Goal: Find specific page/section: Find specific page/section

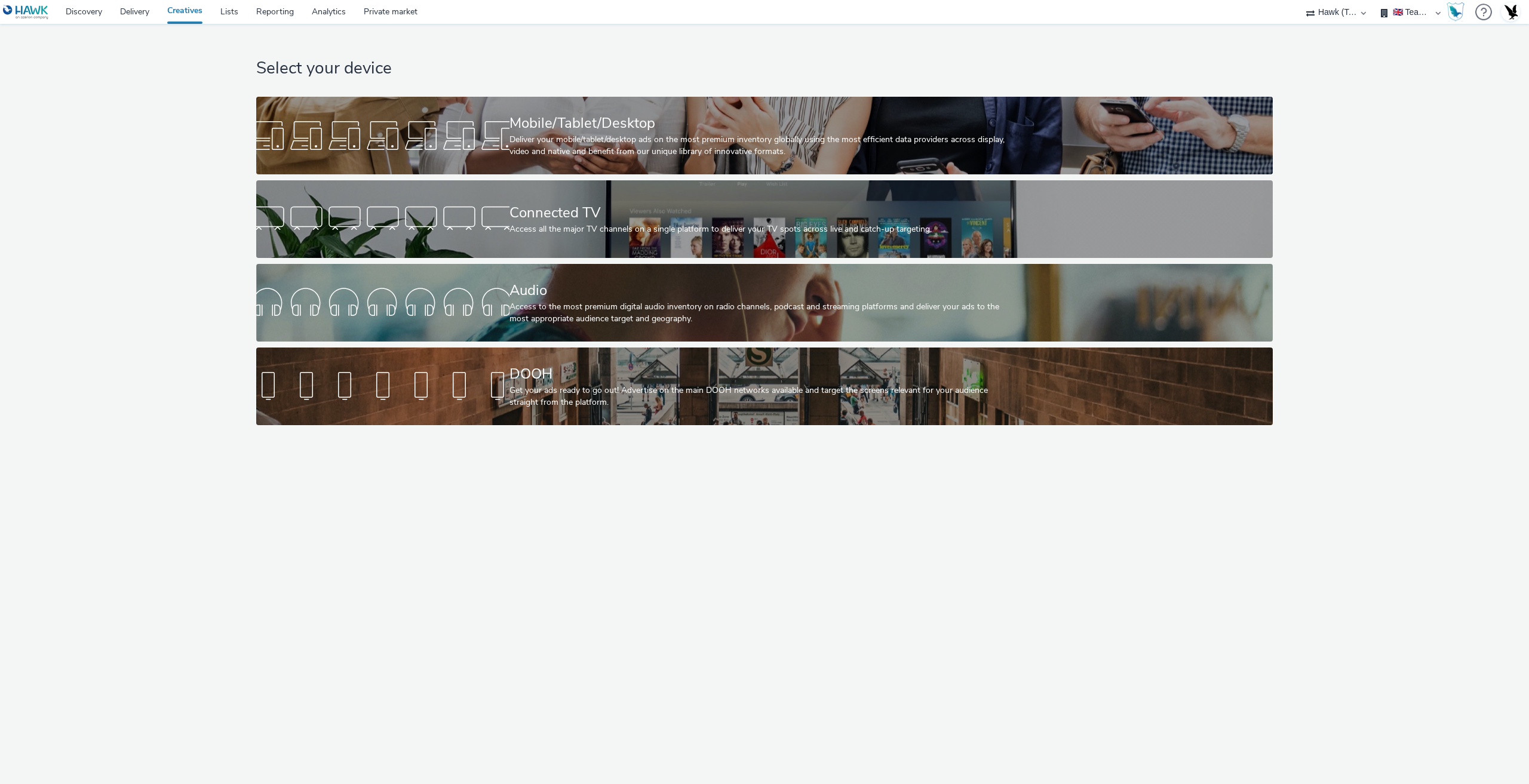
select select "2fc77e36-bb93-4aa3-9dff-dcb08e02eac6"
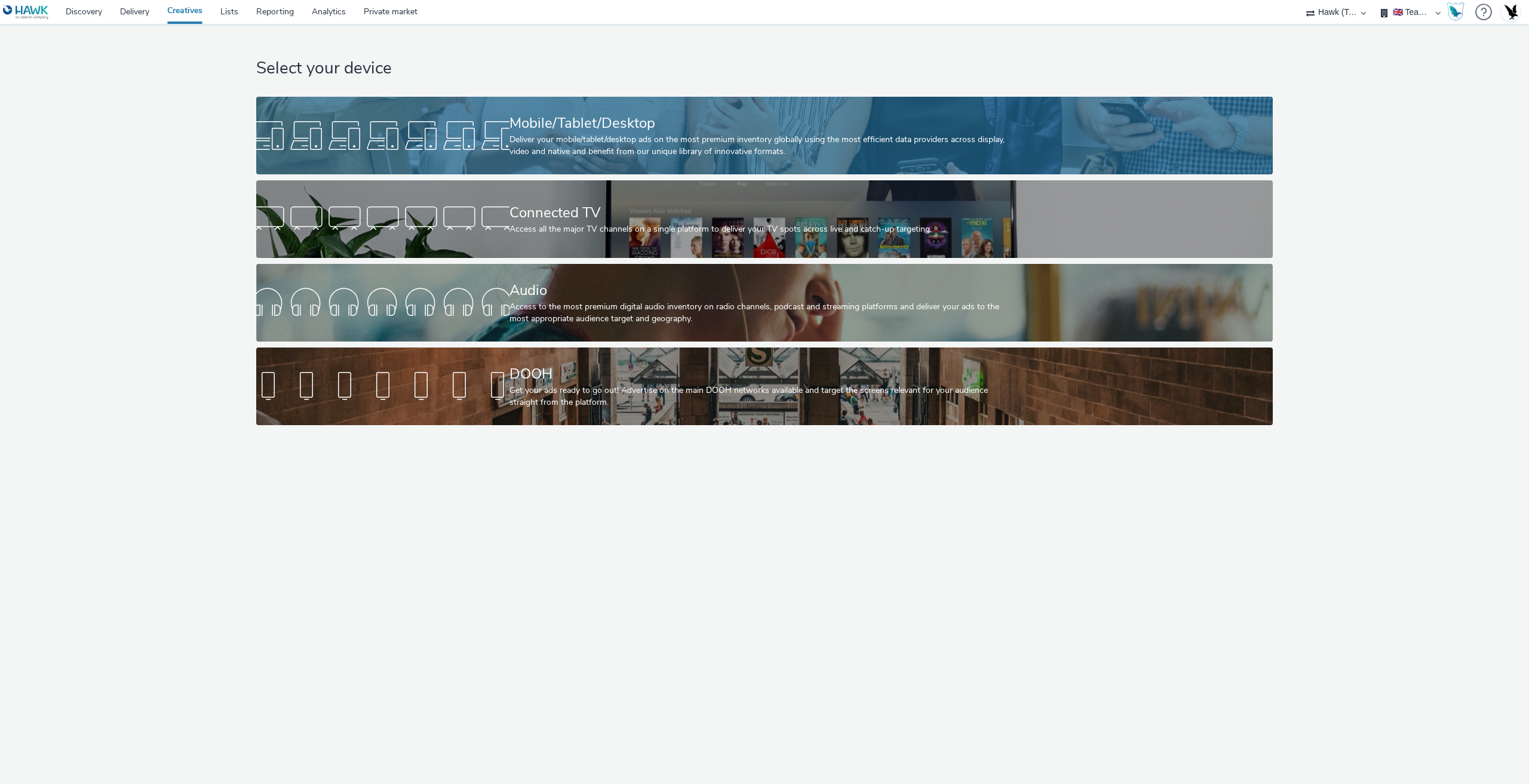
click at [394, 131] on div at bounding box center [383, 135] width 253 height 38
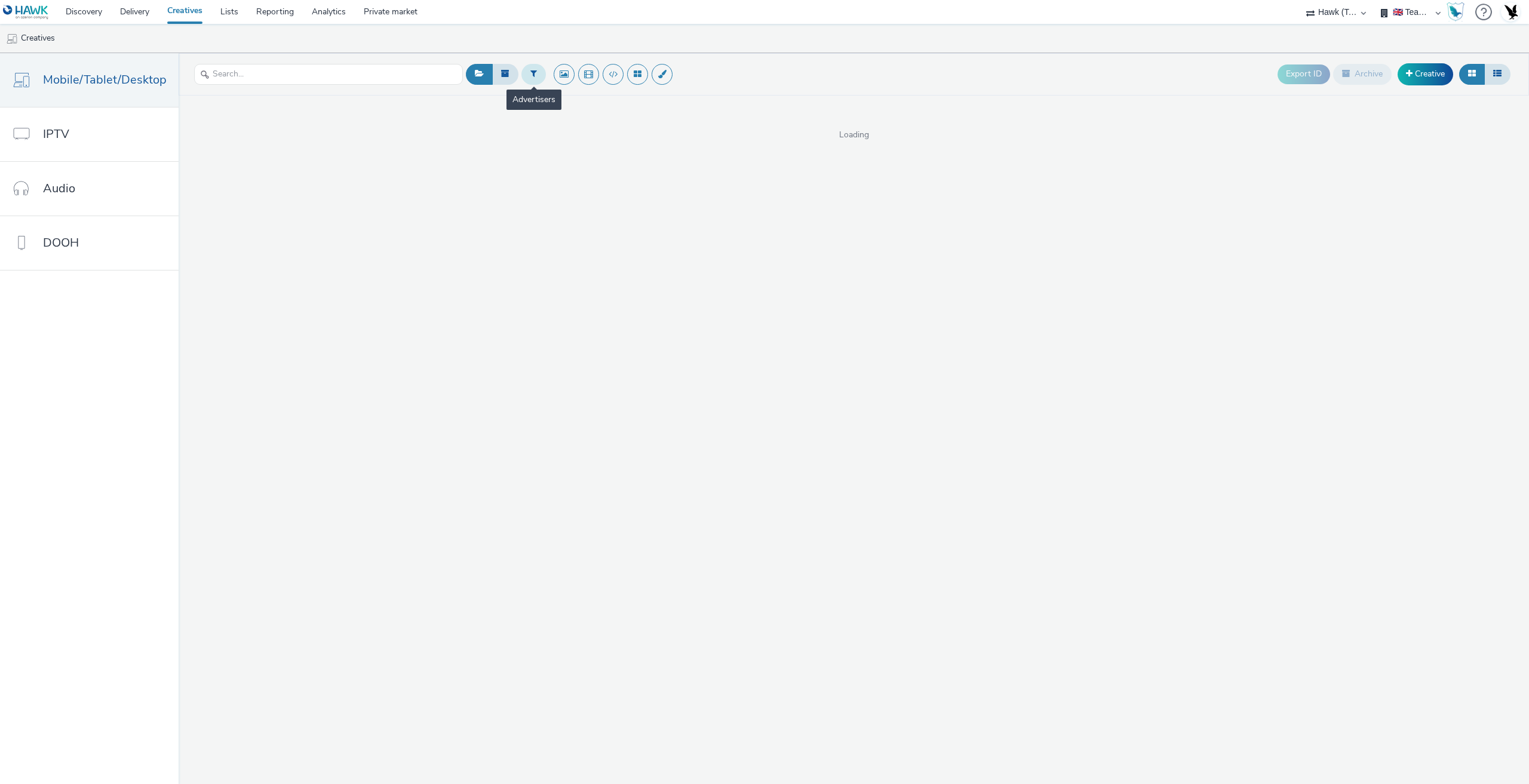
click at [538, 72] on button at bounding box center [533, 74] width 24 height 20
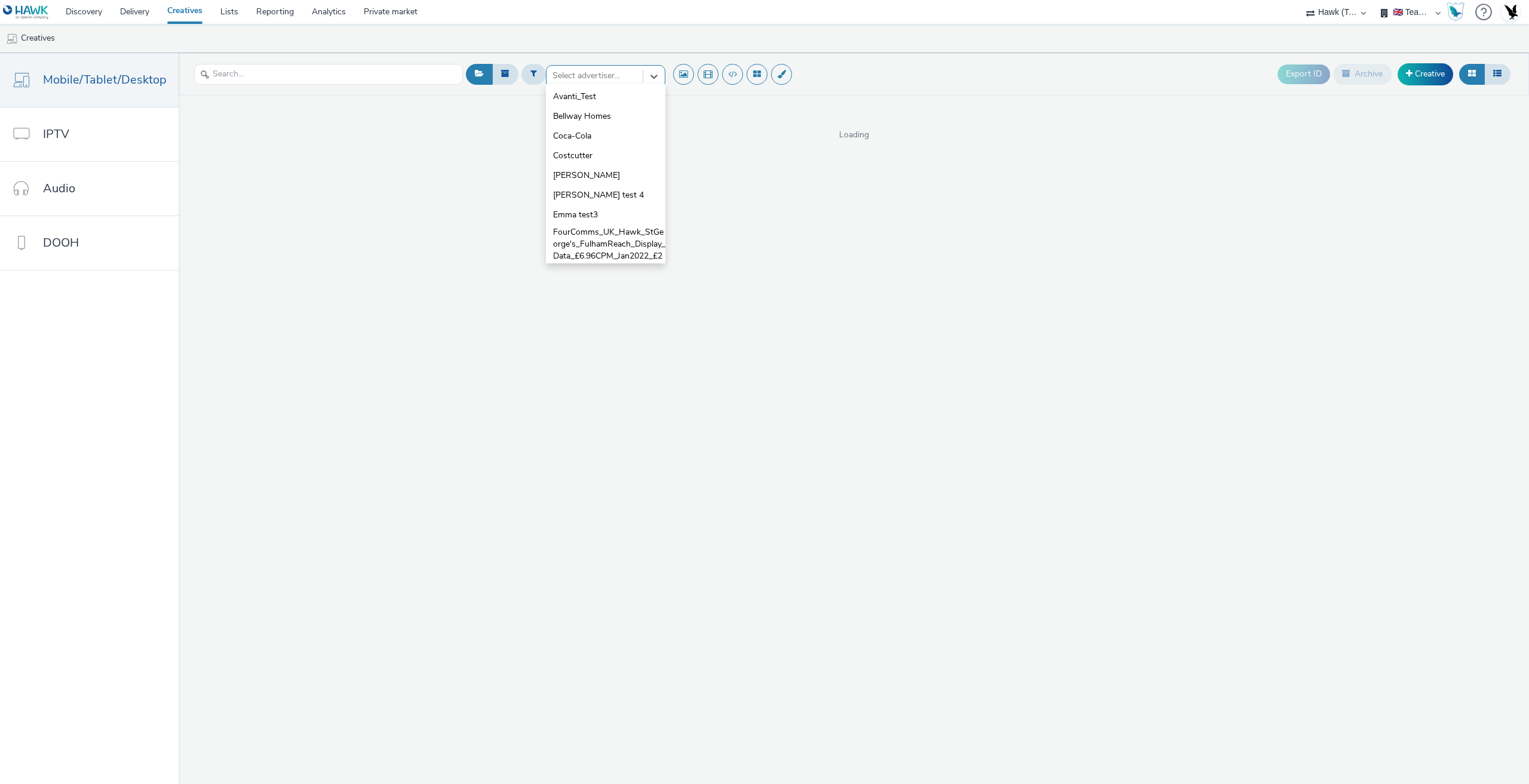
click at [584, 79] on div at bounding box center [594, 76] width 84 height 14
type input "test"
click at [562, 188] on li "TEST" at bounding box center [605, 195] width 120 height 20
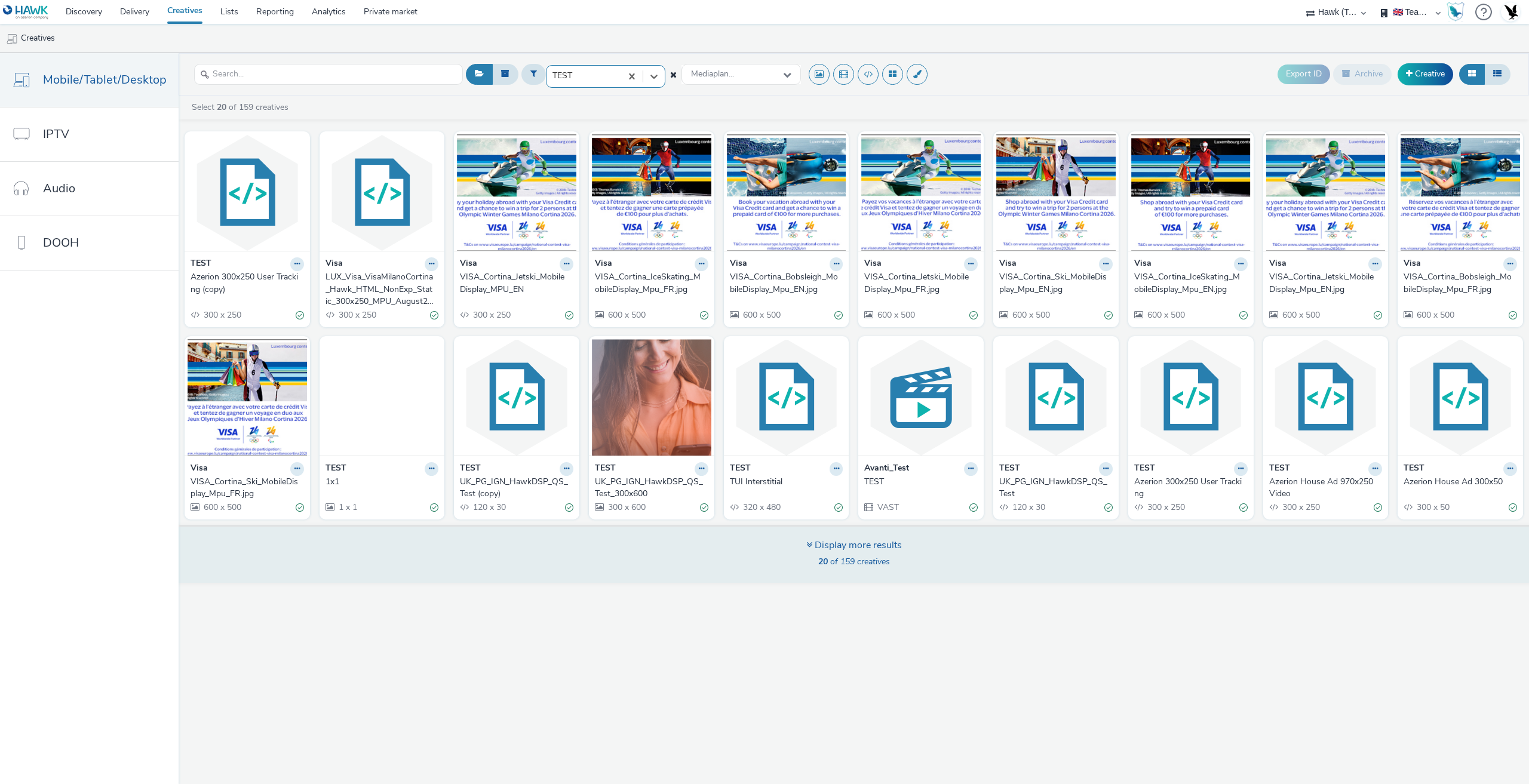
click at [873, 545] on div "Display more results" at bounding box center [854, 545] width 96 height 14
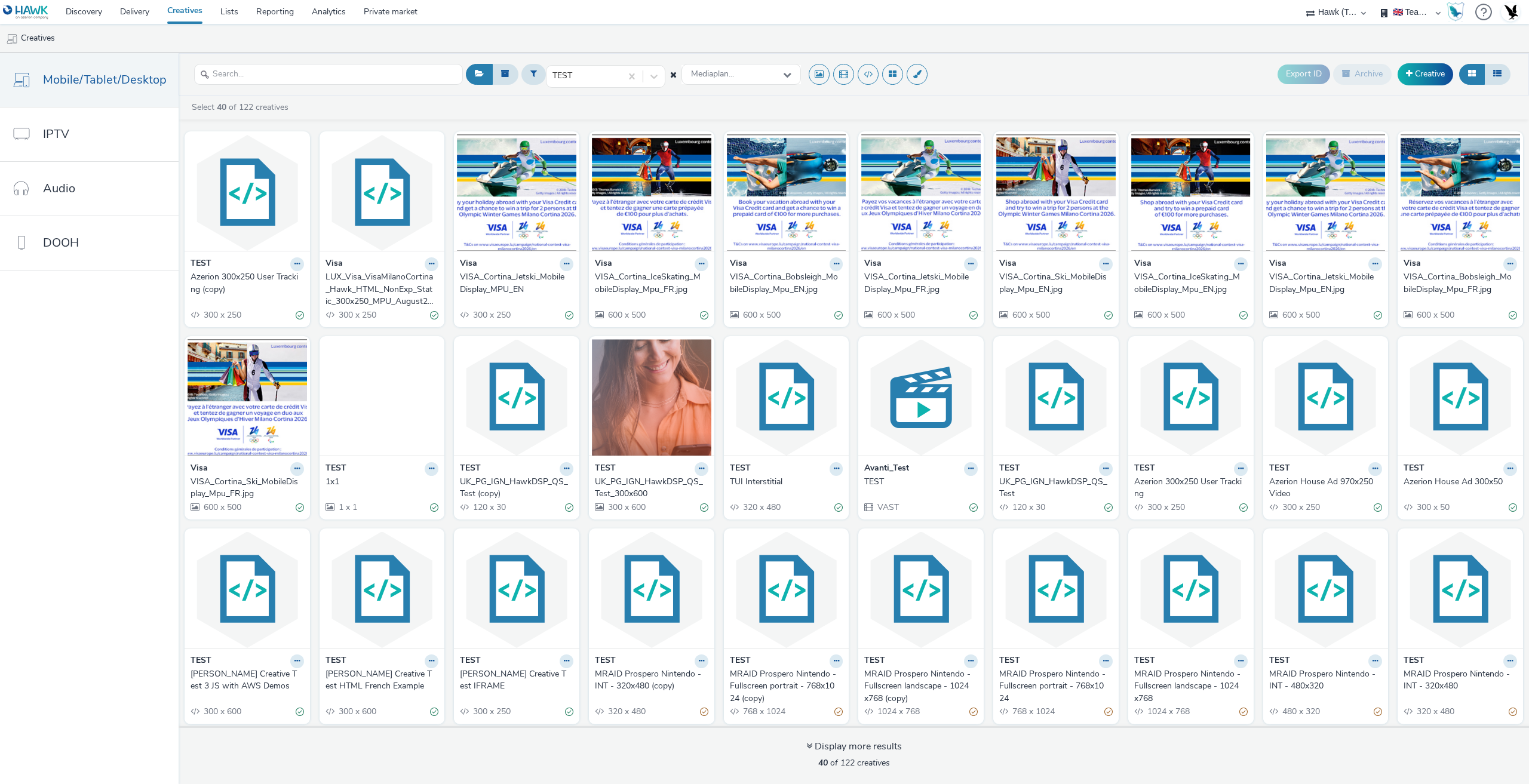
scroll to position [208, 0]
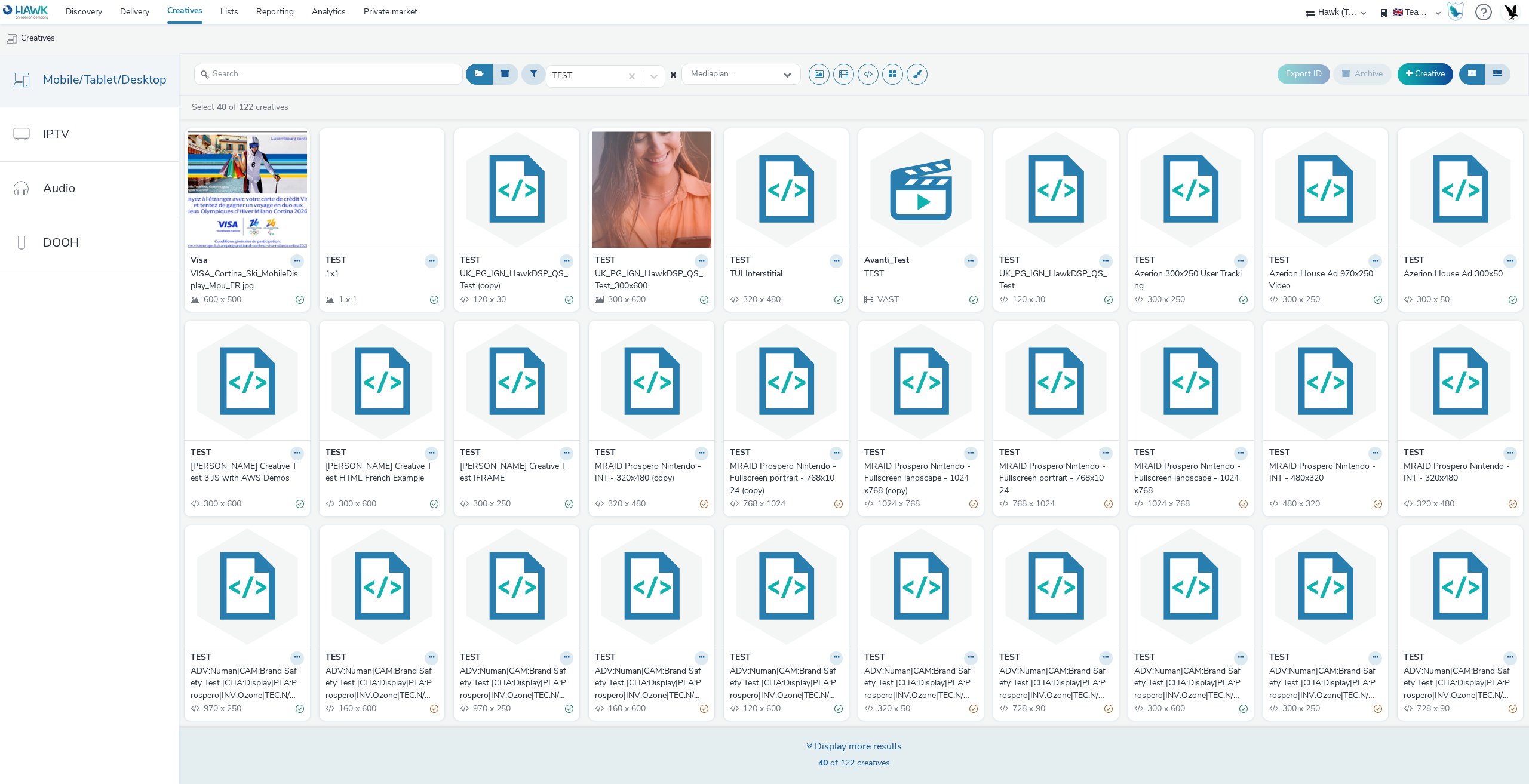
click at [889, 751] on div "Display more results" at bounding box center [854, 746] width 96 height 14
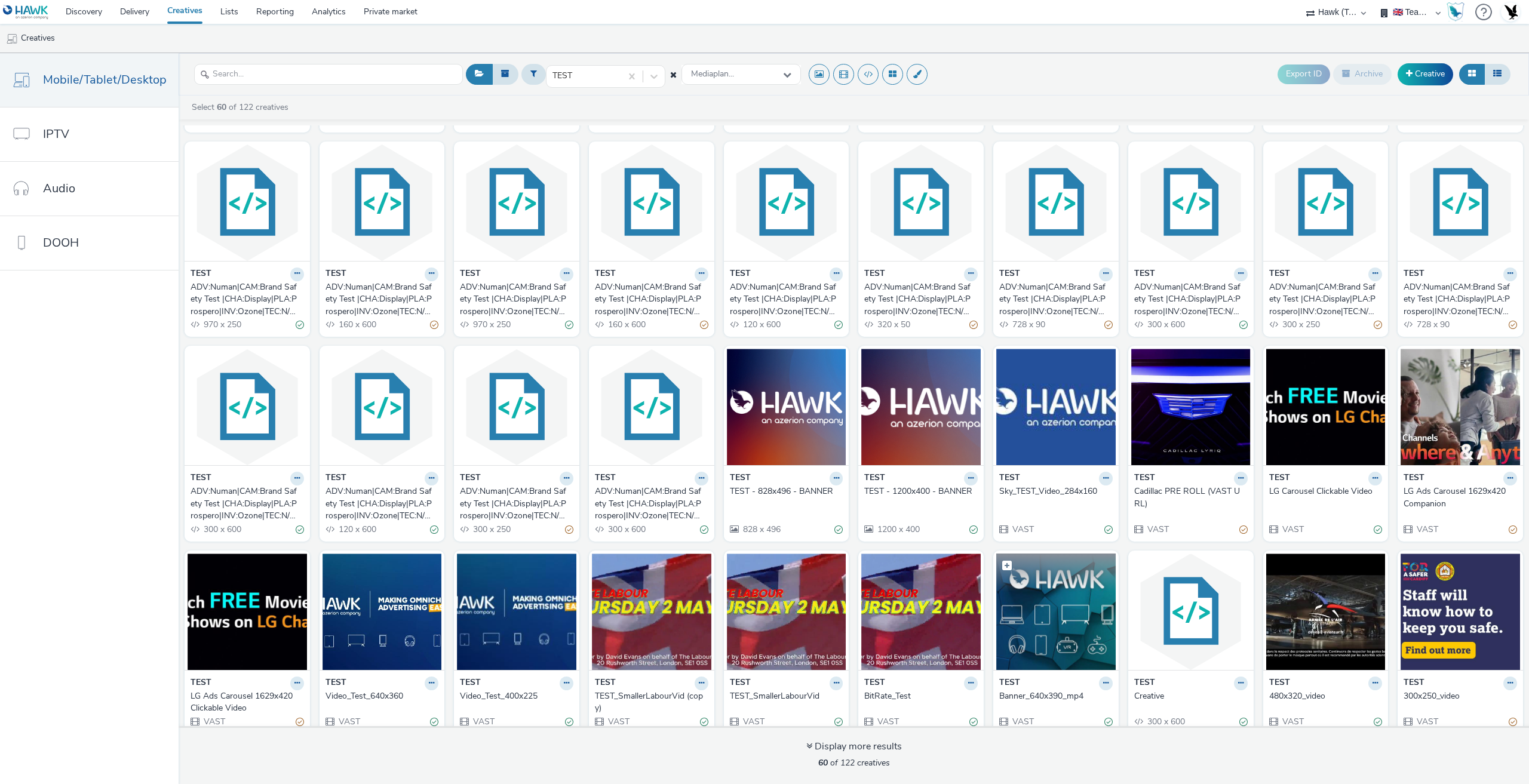
scroll to position [605, 0]
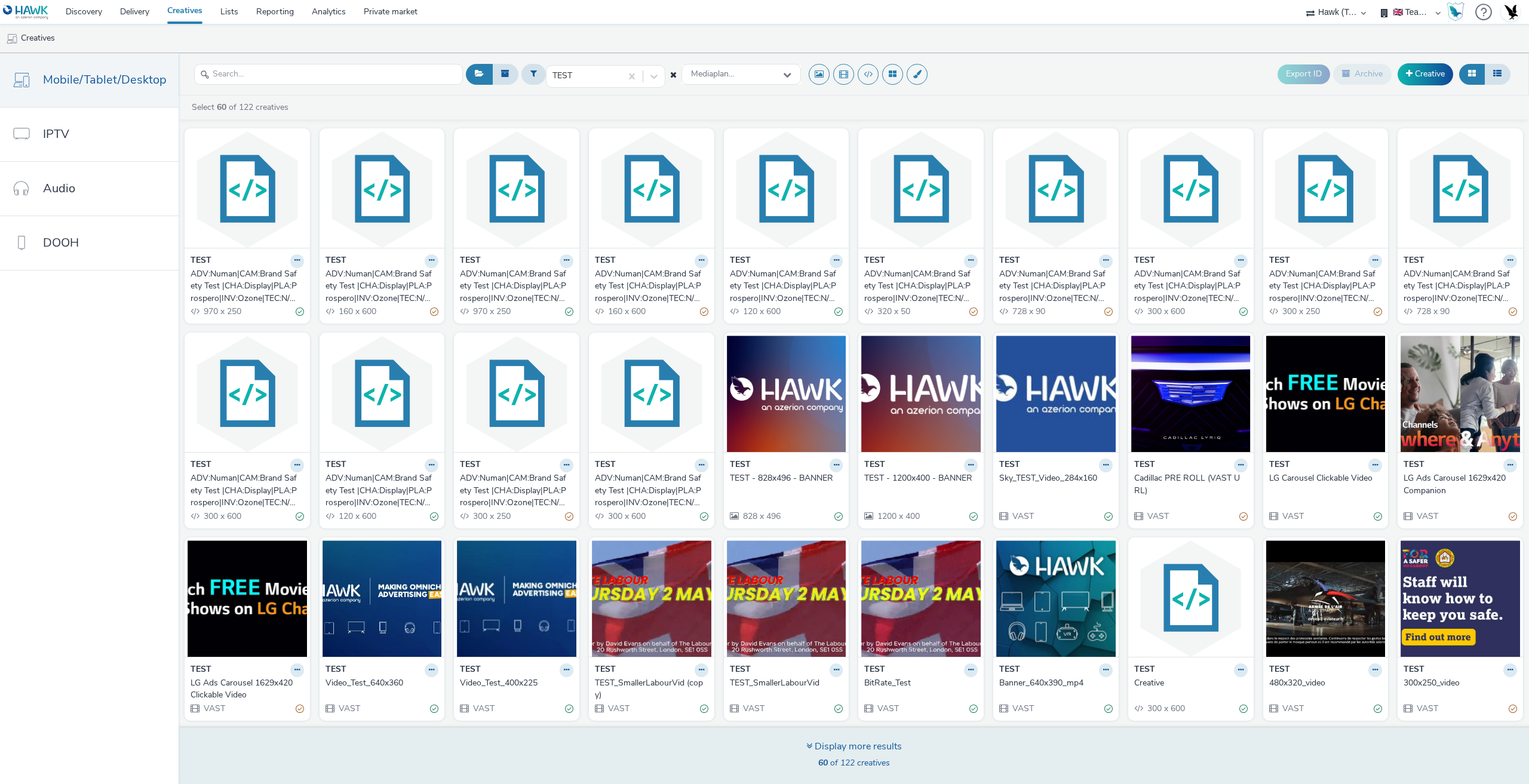
click at [859, 745] on div "Display more results" at bounding box center [854, 746] width 96 height 14
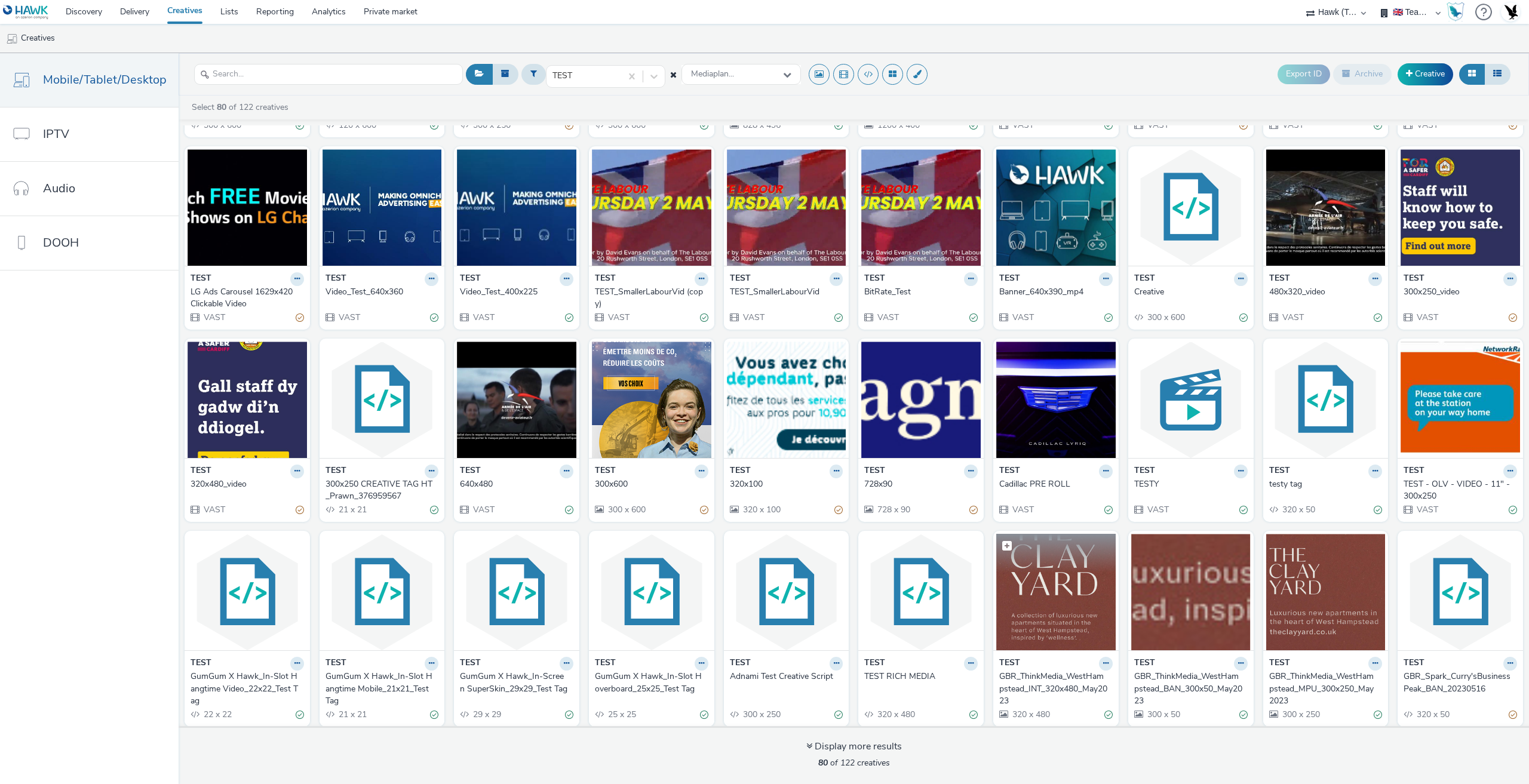
scroll to position [1002, 0]
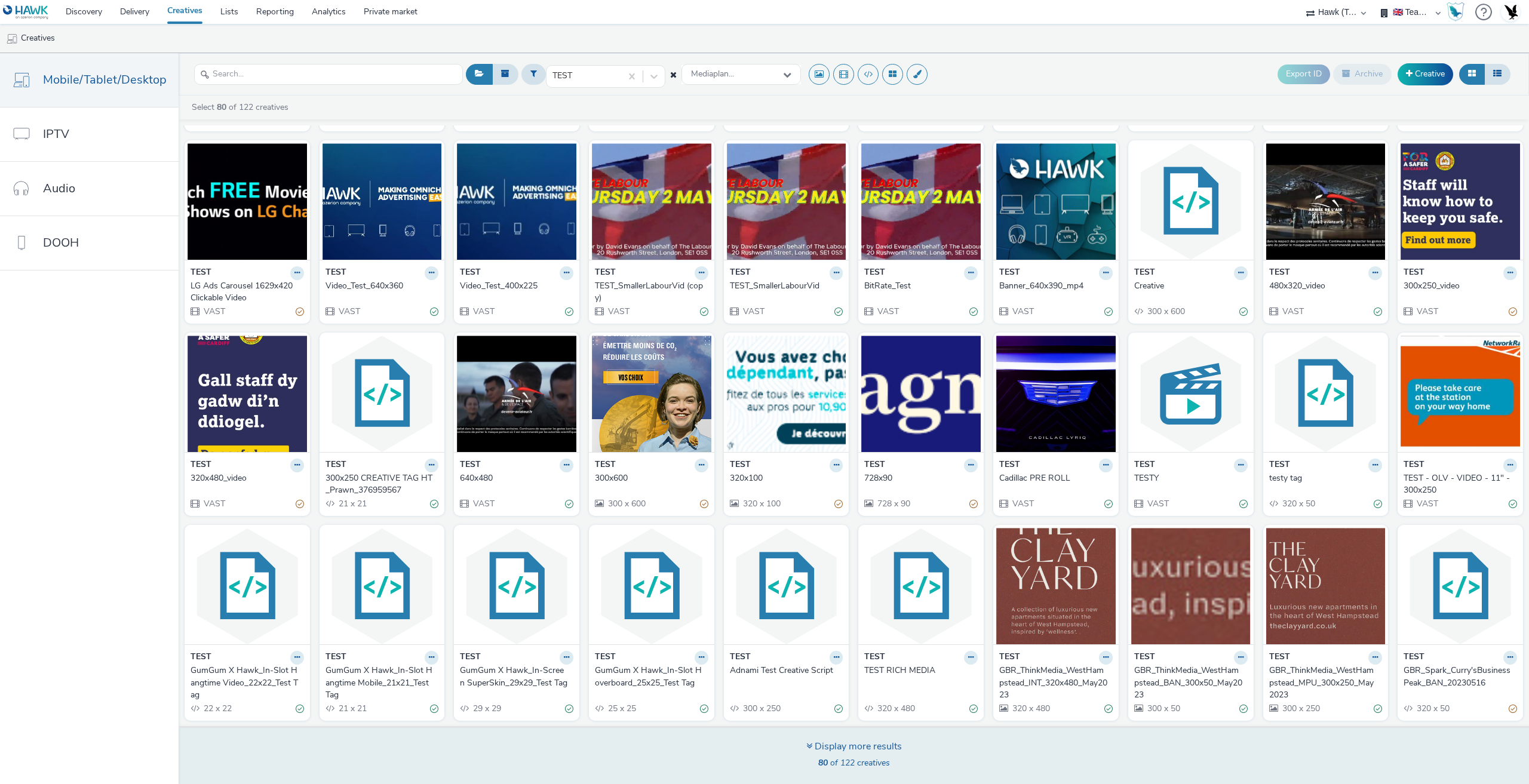
click at [851, 753] on div "Display more results" at bounding box center [854, 746] width 96 height 14
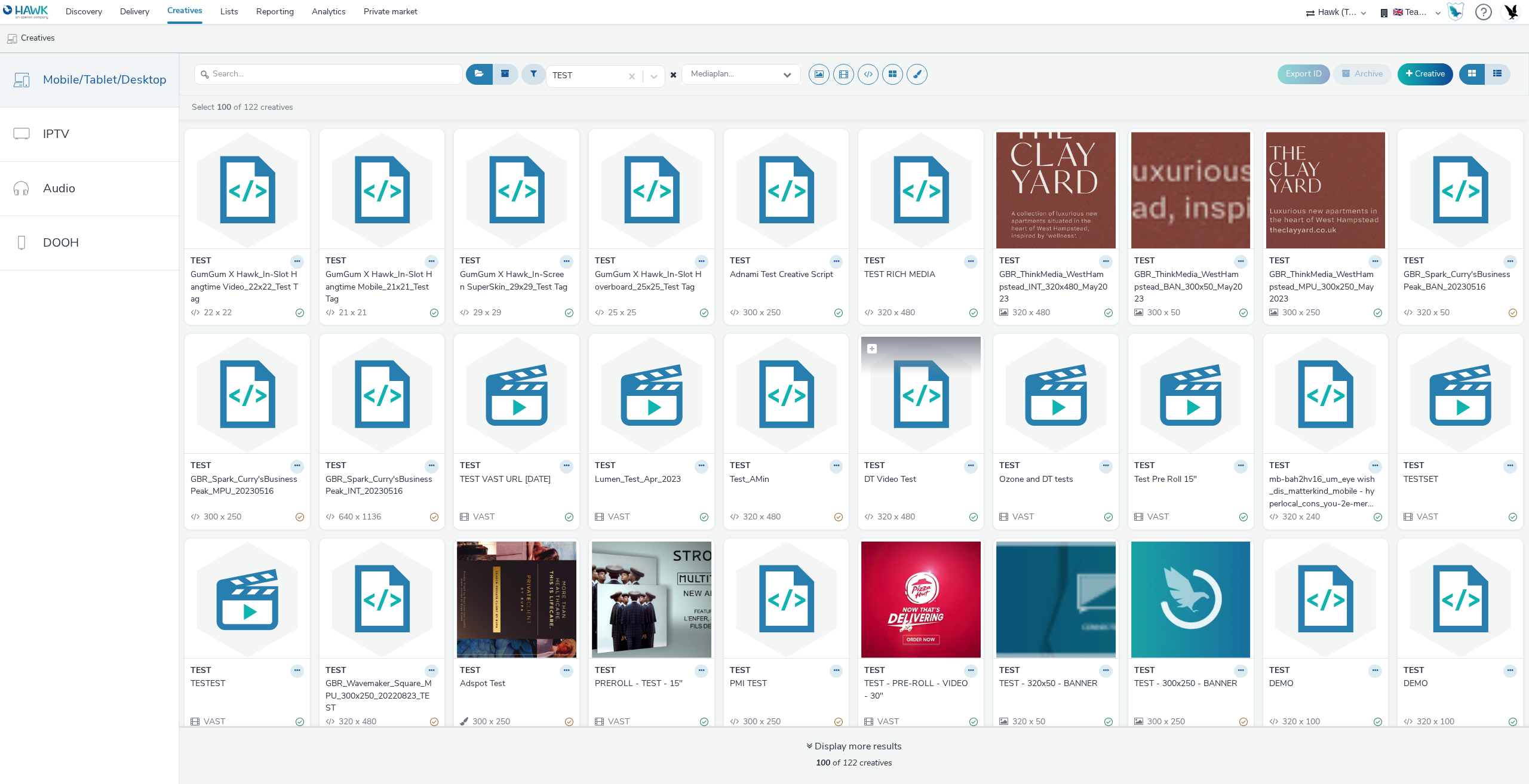
scroll to position [1410, 0]
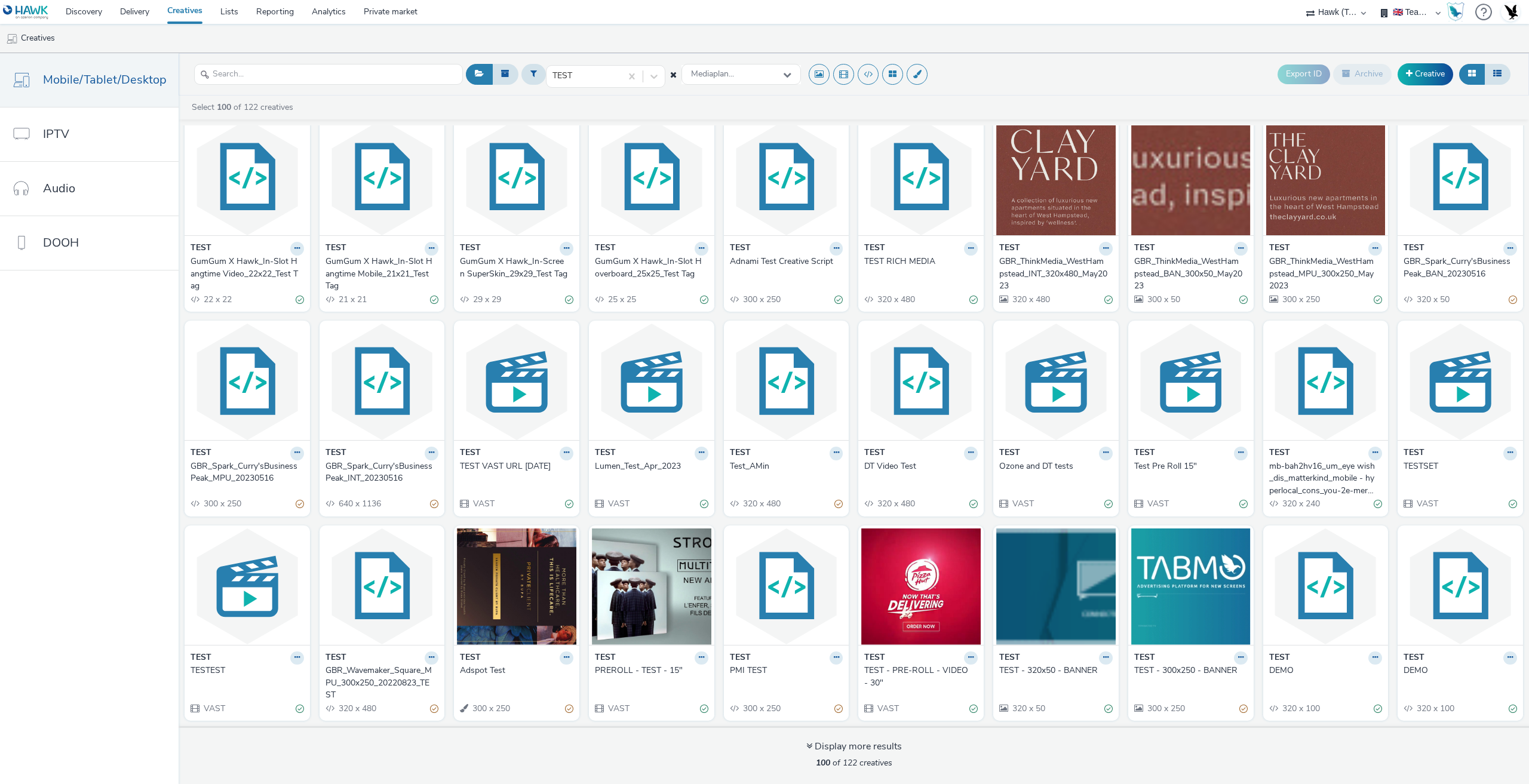
click at [1049, 666] on div "TEST - 320x50 - BANNER" at bounding box center [1053, 670] width 109 height 12
click at [1150, 669] on div "TEST - 300x250 - BANNER" at bounding box center [1189, 670] width 109 height 12
click at [875, 672] on div "TEST - PRE-ROLL - VIDEO - 30"" at bounding box center [919, 676] width 109 height 24
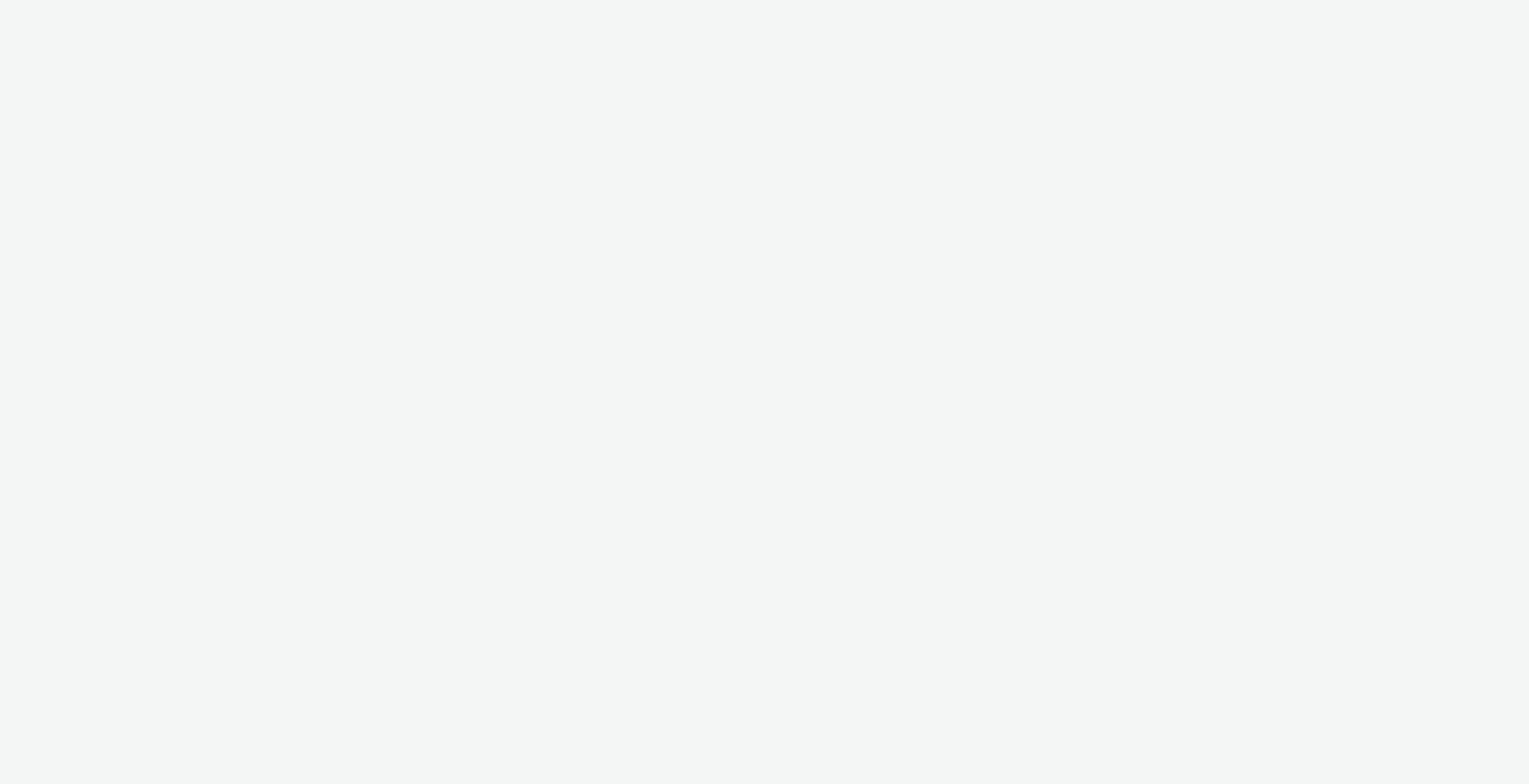
select select "2fc77e36-bb93-4aa3-9dff-dcb08e02eac6"
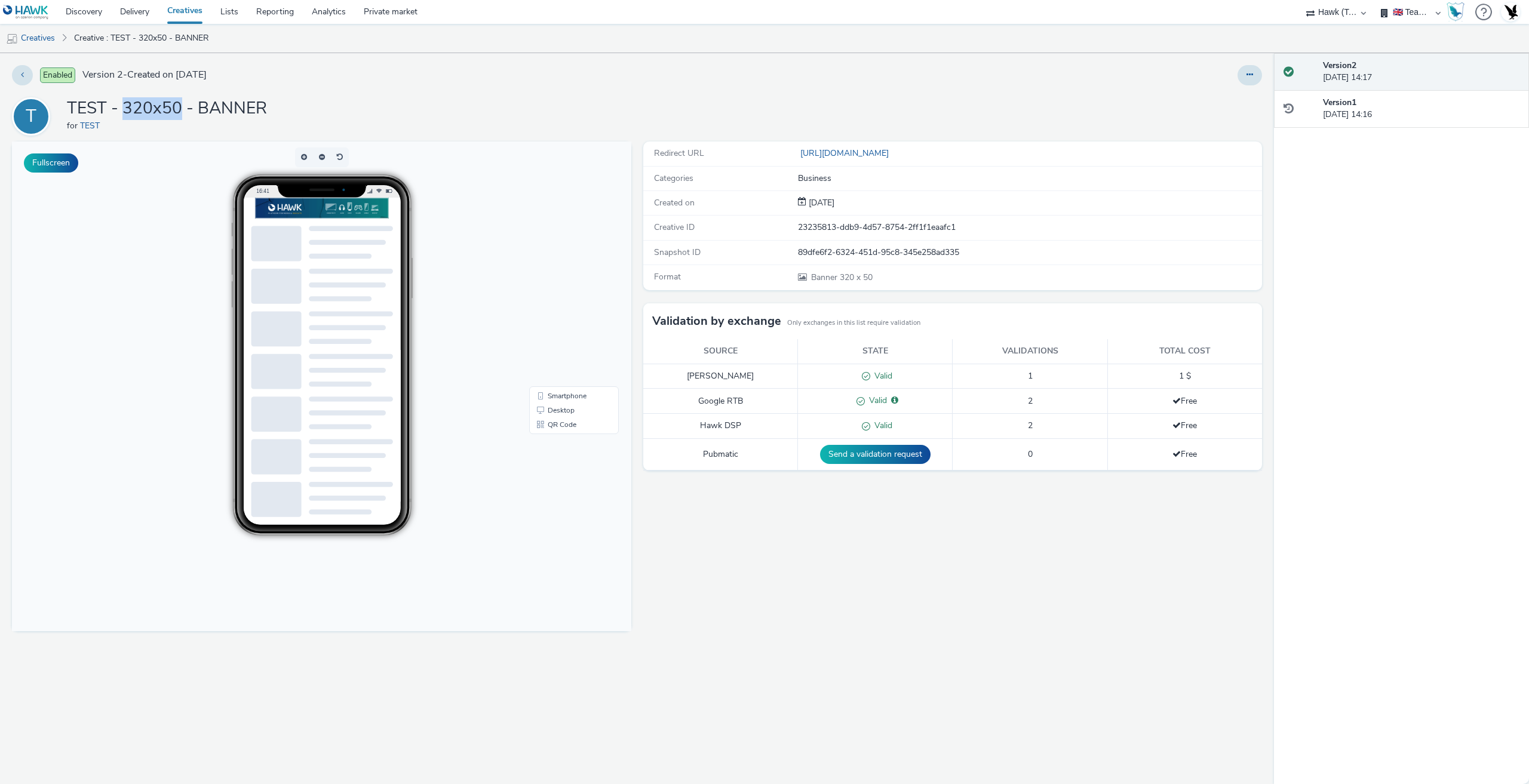
click at [179, 115] on h1 "TEST - 320x50 - BANNER" at bounding box center [167, 109] width 200 height 23
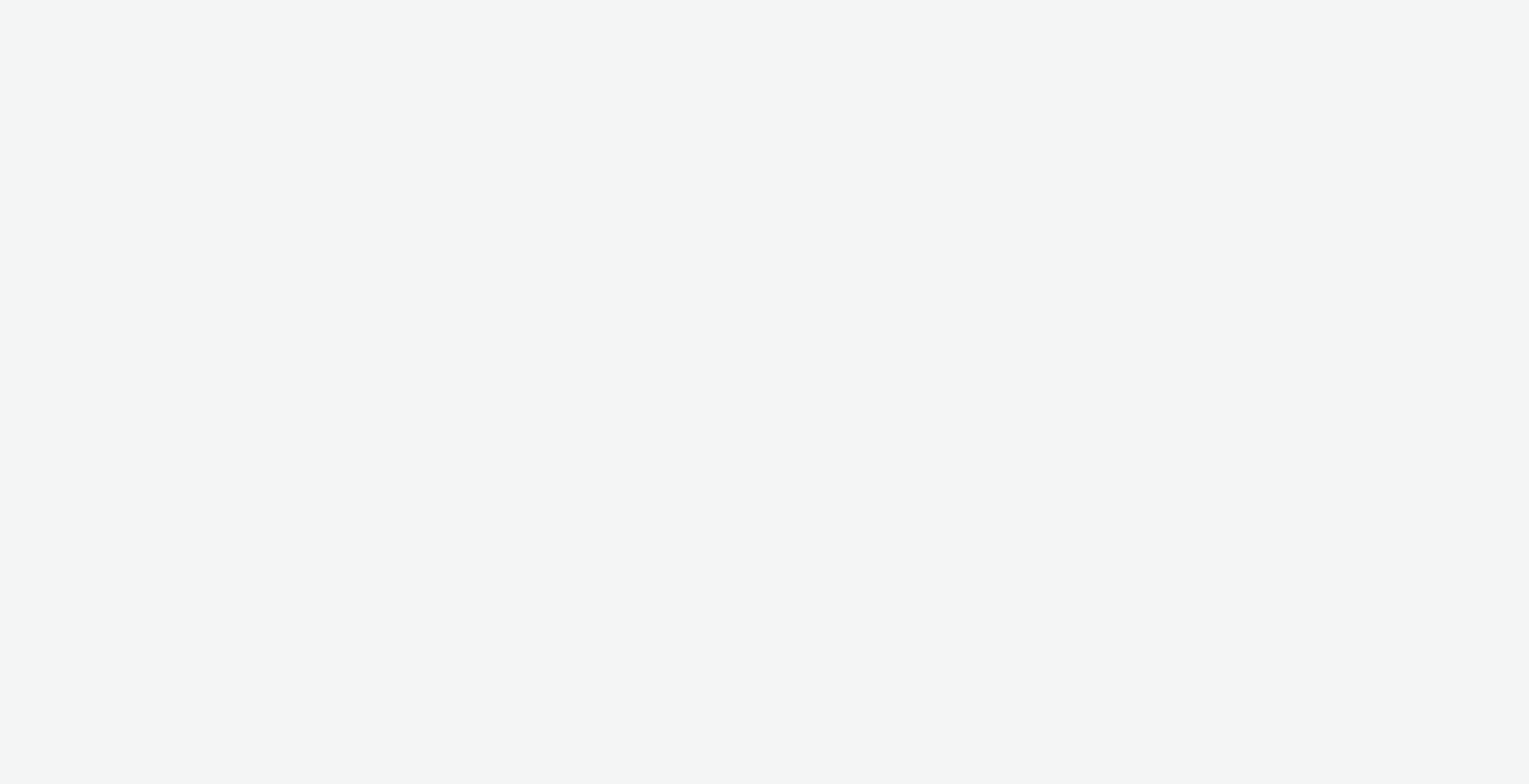
select select "2fc77e36-bb93-4aa3-9dff-dcb08e02eac6"
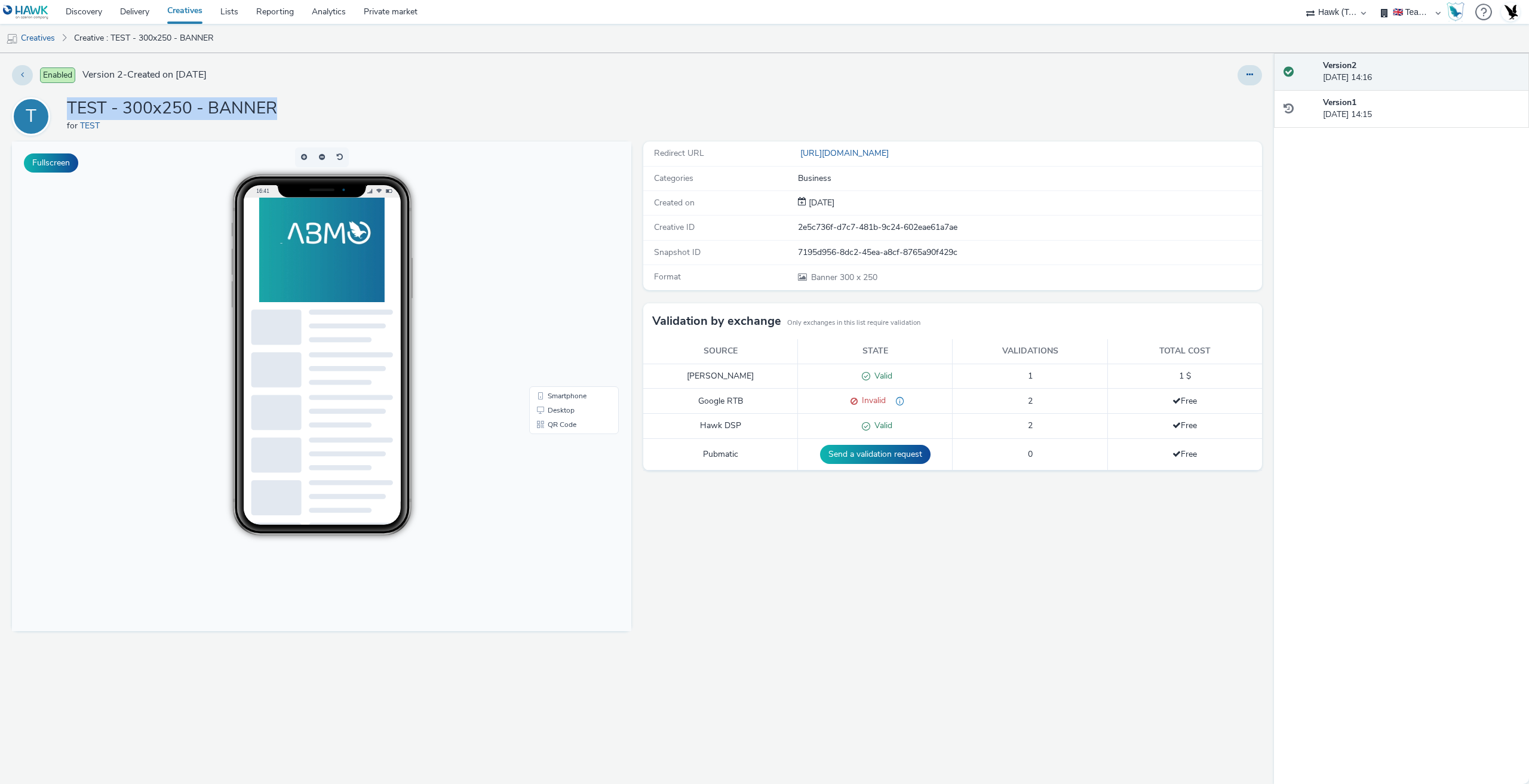
drag, startPoint x: 158, startPoint y: 109, endPoint x: 416, endPoint y: 27, distance: 270.7
click at [327, 99] on div "T TEST - 300x250 - BANNER for TEST" at bounding box center [637, 116] width 1250 height 38
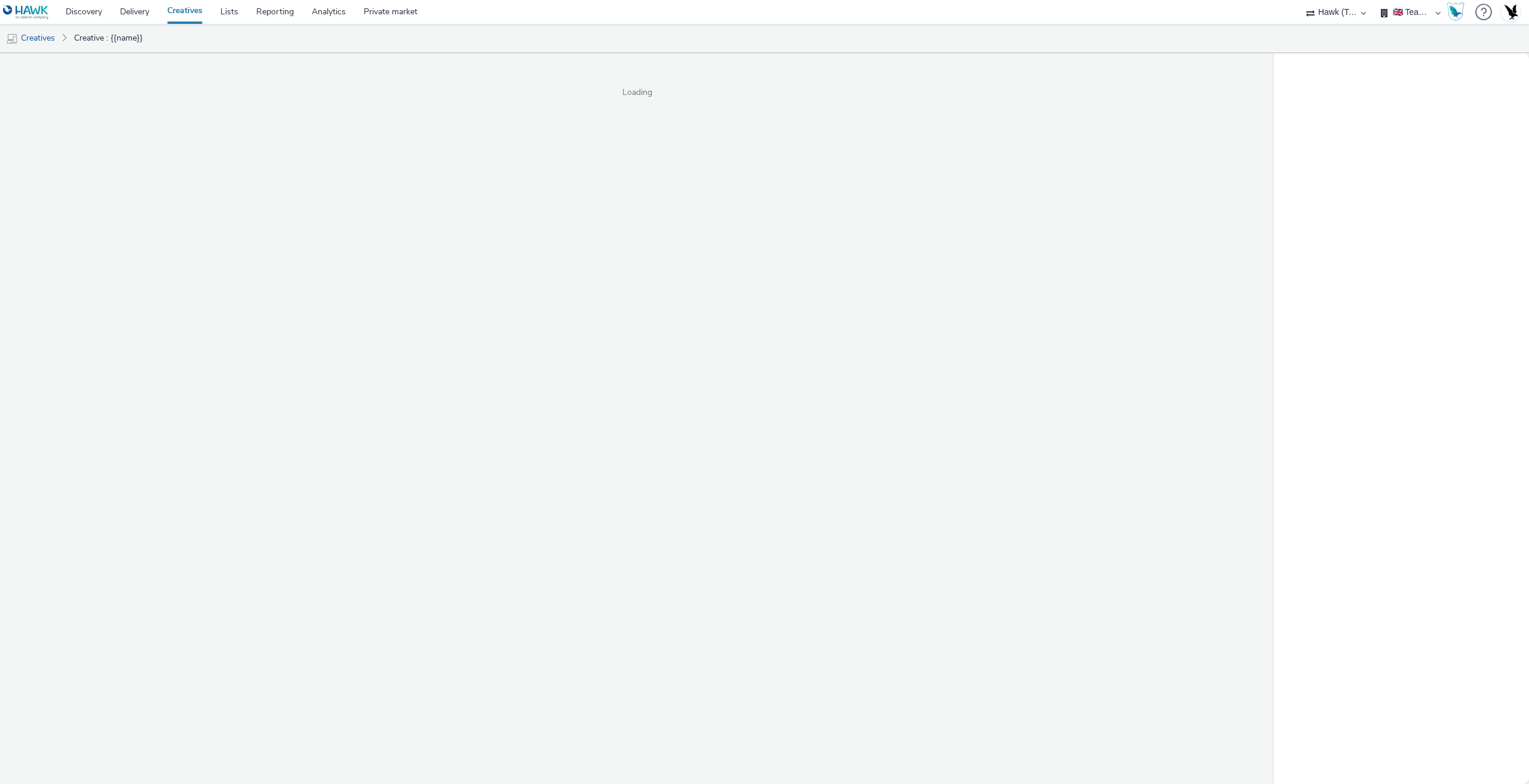
select select "2fc77e36-bb93-4aa3-9dff-dcb08e02eac6"
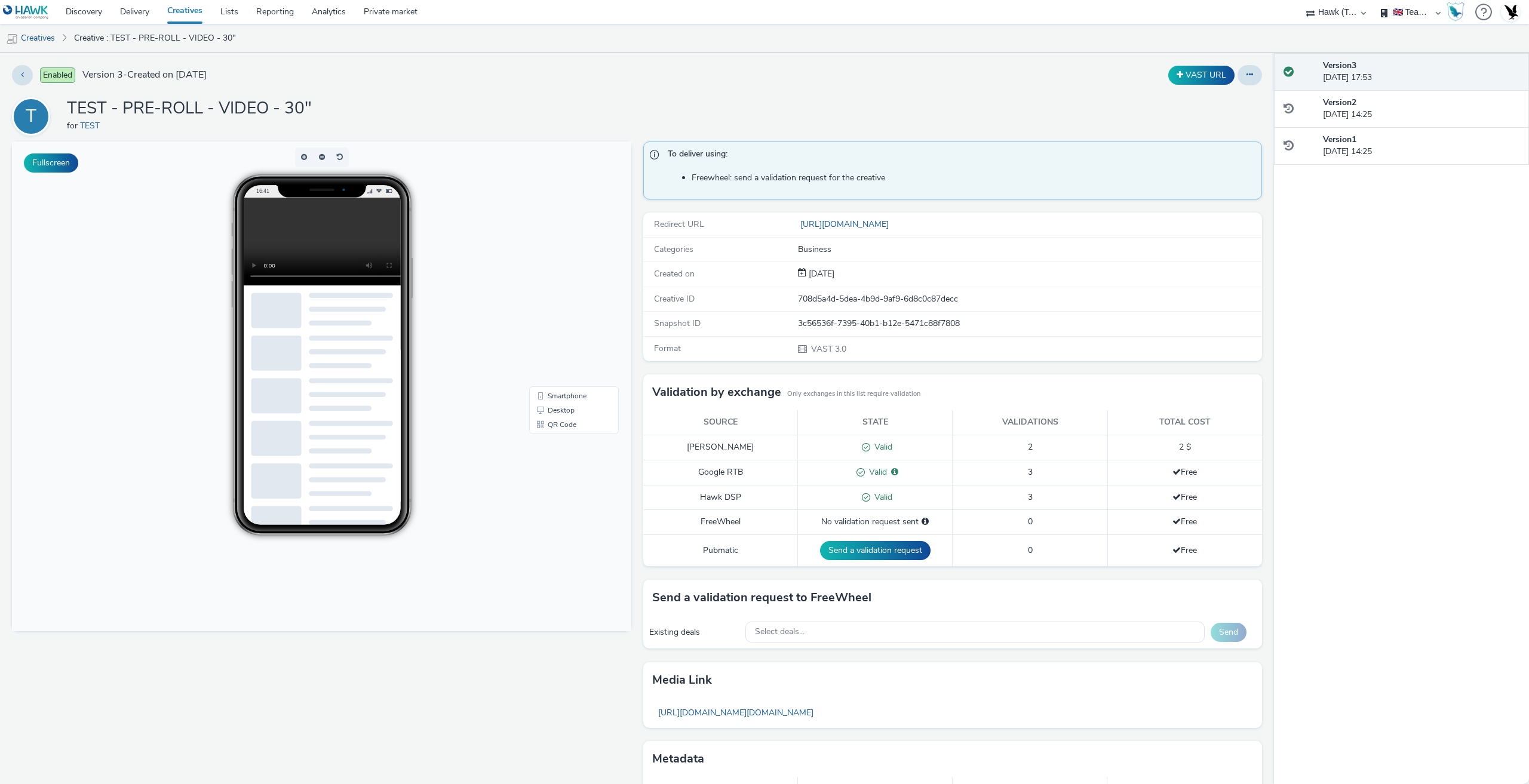
click at [395, 278] on div at bounding box center [322, 367] width 157 height 339
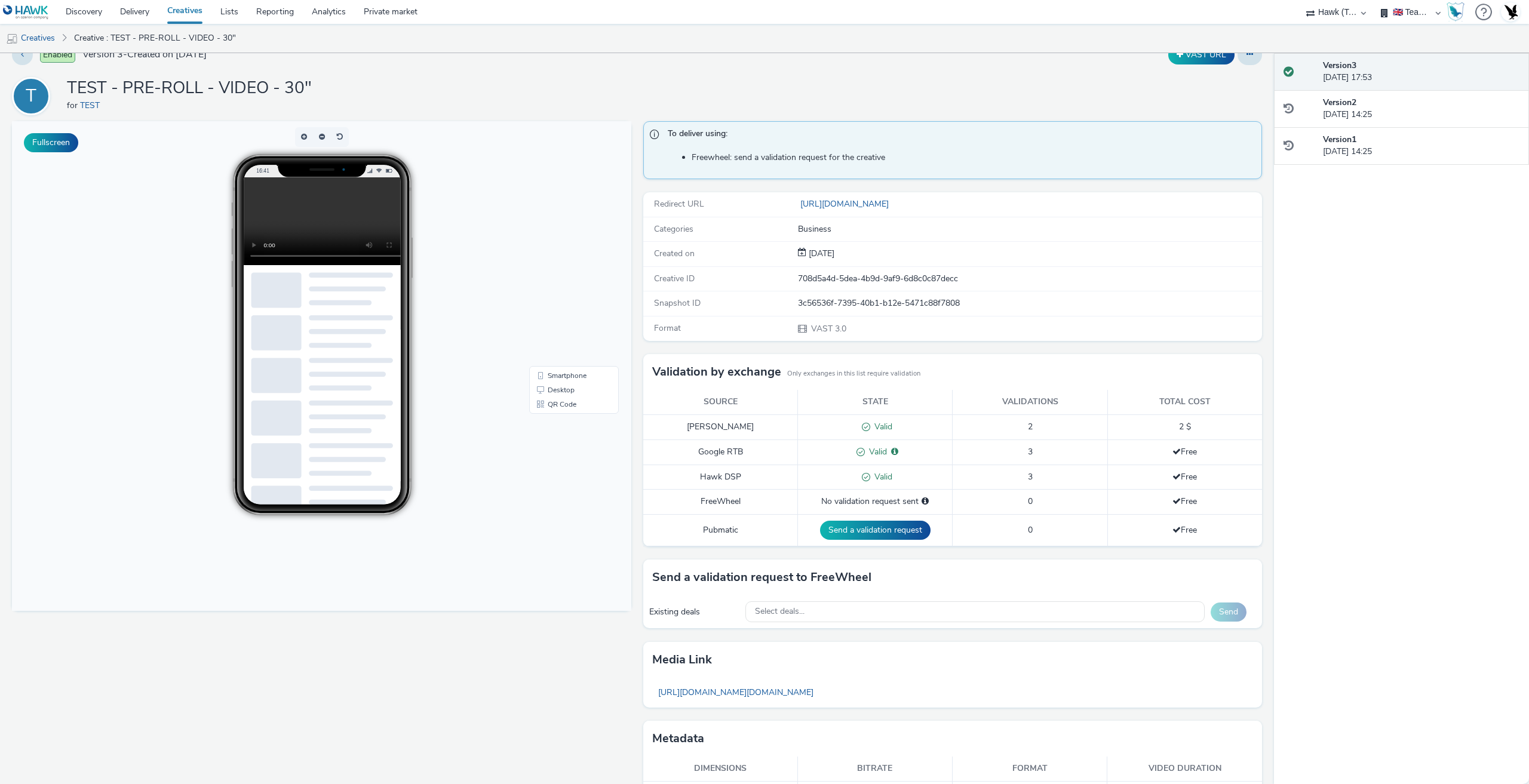
scroll to position [56, 0]
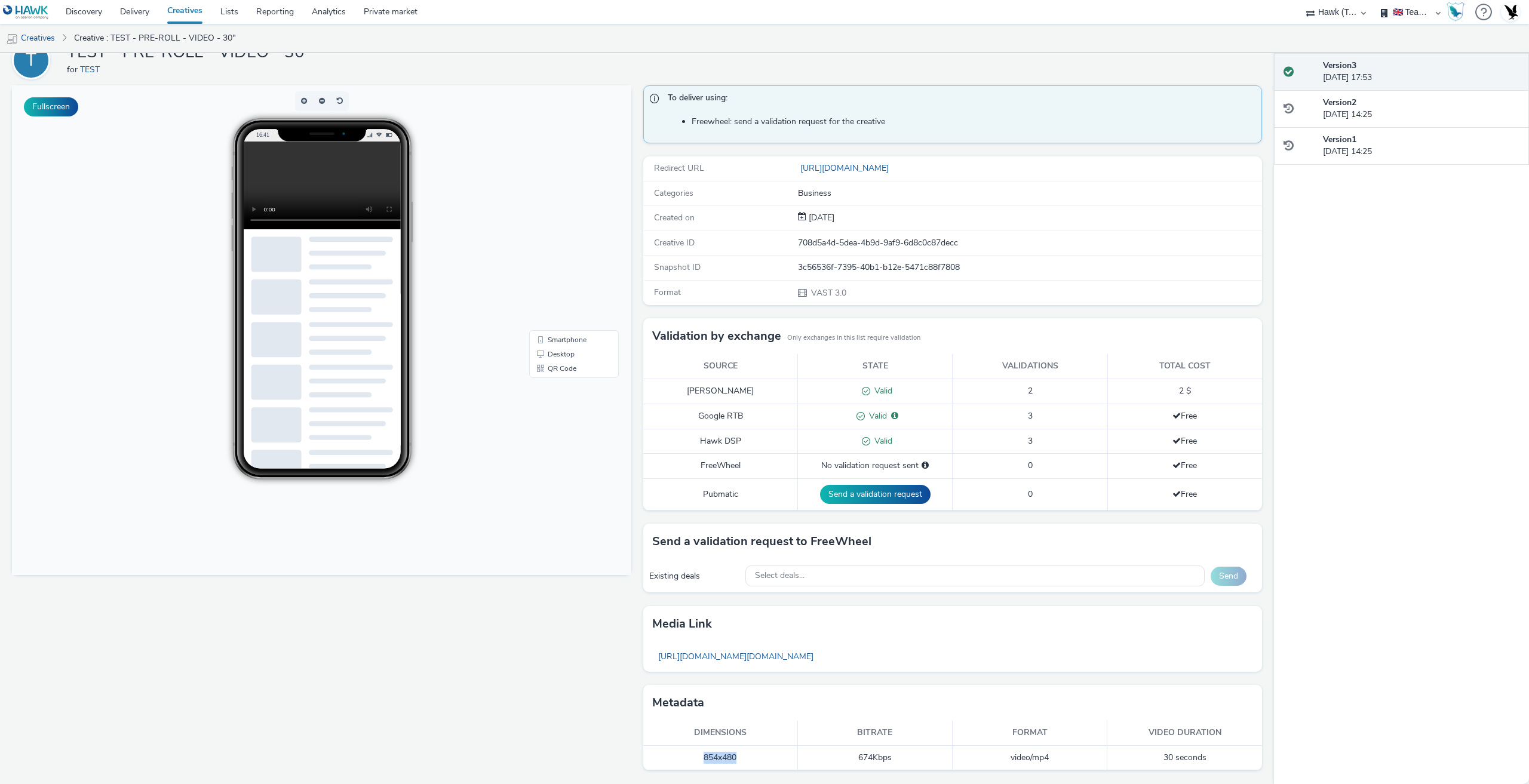
drag, startPoint x: 686, startPoint y: 758, endPoint x: 737, endPoint y: 756, distance: 51.0
click at [737, 756] on td "854x480" at bounding box center [720, 757] width 154 height 24
click at [727, 768] on td "854x480" at bounding box center [720, 757] width 154 height 24
drag, startPoint x: 682, startPoint y: 752, endPoint x: 732, endPoint y: 755, distance: 50.1
click at [731, 755] on td "854x480" at bounding box center [720, 757] width 154 height 24
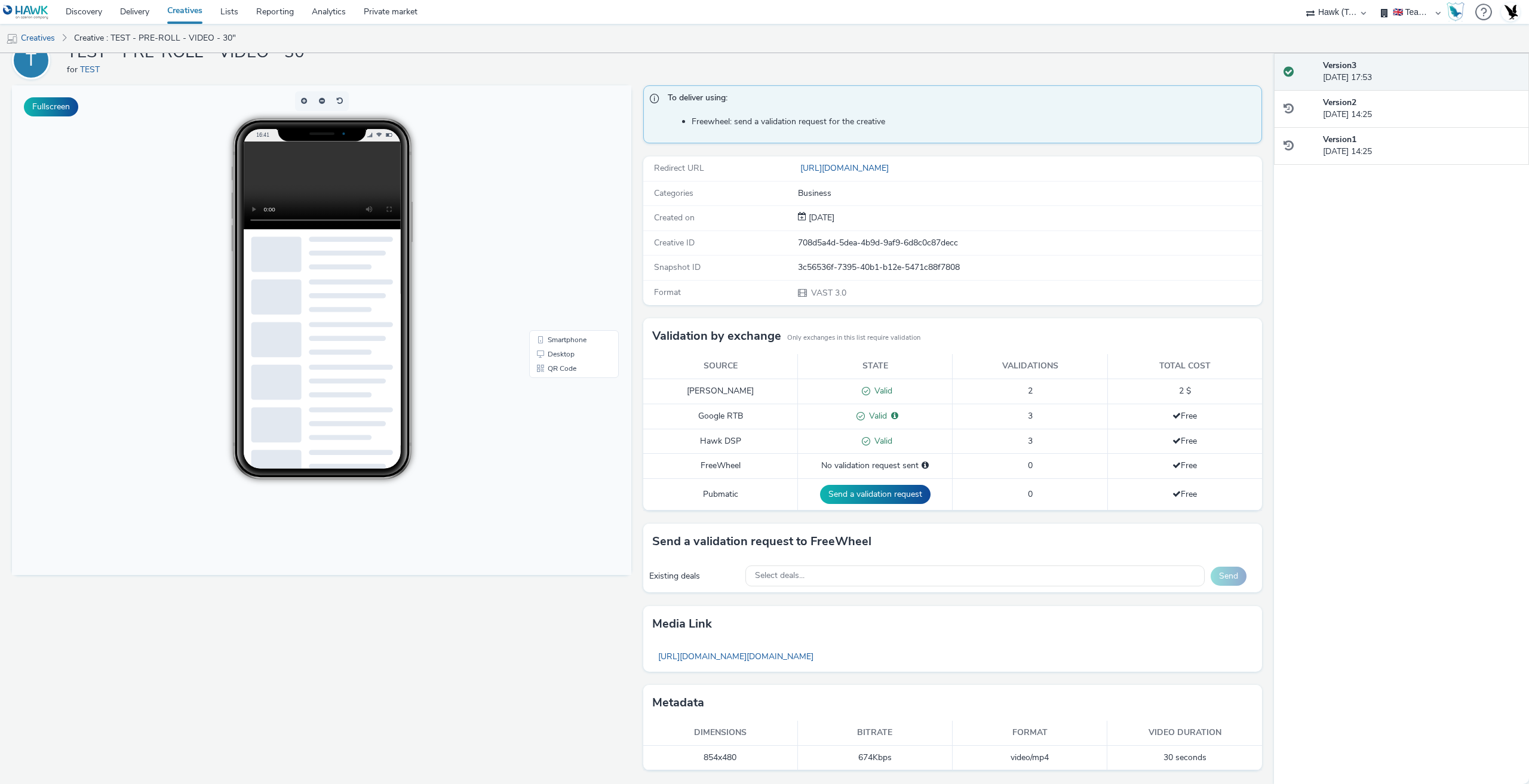
drag, startPoint x: 509, startPoint y: 755, endPoint x: 503, endPoint y: 751, distance: 7.2
click at [507, 755] on div "Fullscreen" at bounding box center [325, 435] width 625 height 698
